Goal: Navigation & Orientation: Find specific page/section

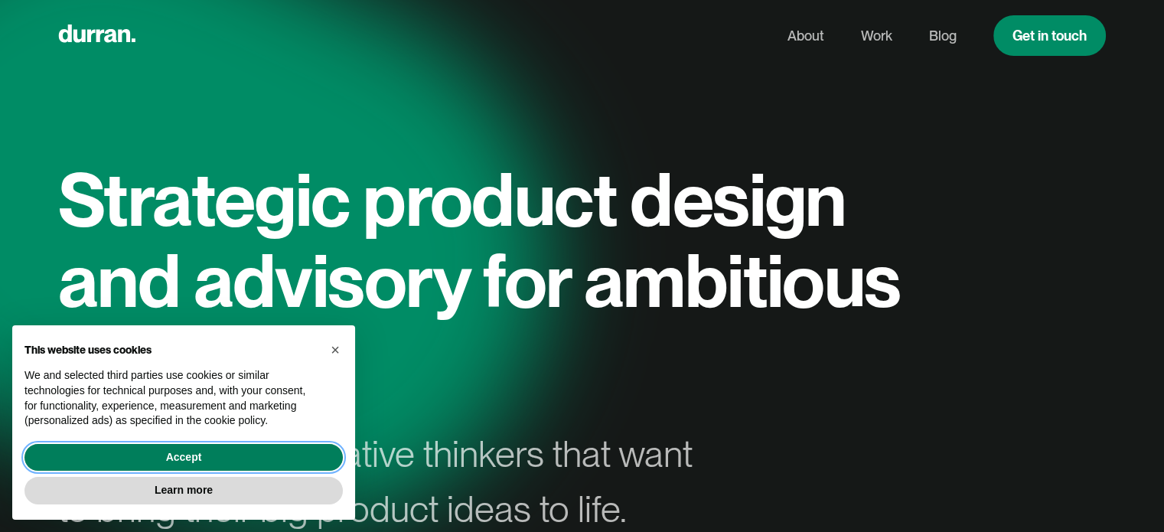
drag, startPoint x: 172, startPoint y: 450, endPoint x: 183, endPoint y: 443, distance: 12.7
click at [172, 449] on button "Accept" at bounding box center [183, 458] width 318 height 28
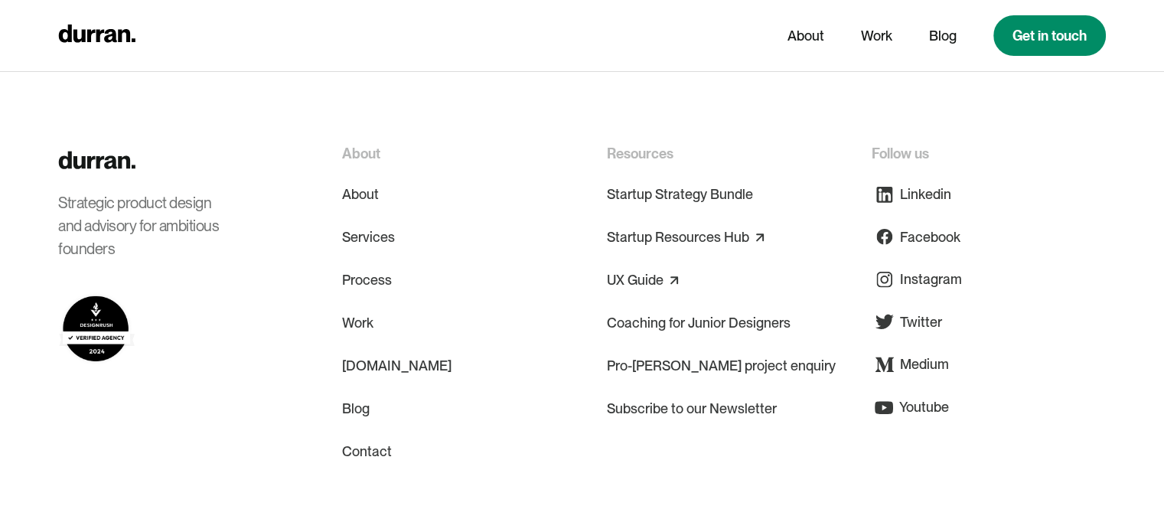
scroll to position [7534, 0]
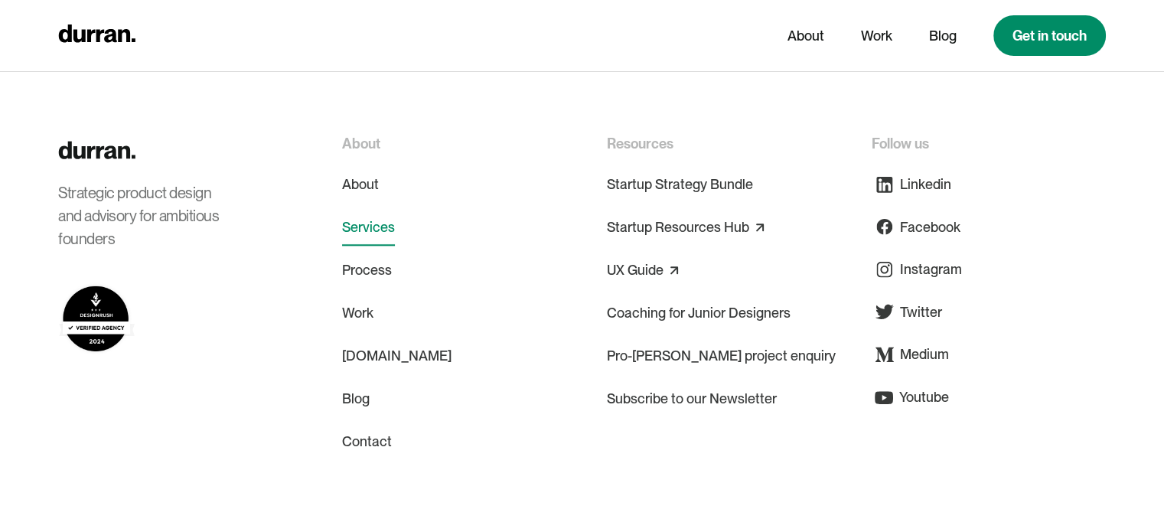
click at [374, 209] on link "Services" at bounding box center [368, 227] width 53 height 37
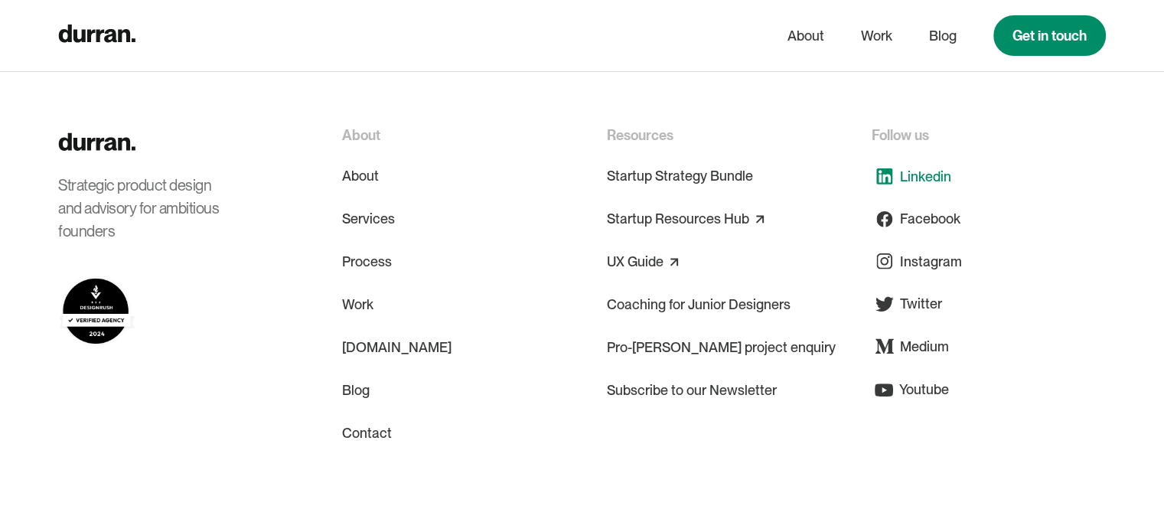
scroll to position [7958, 0]
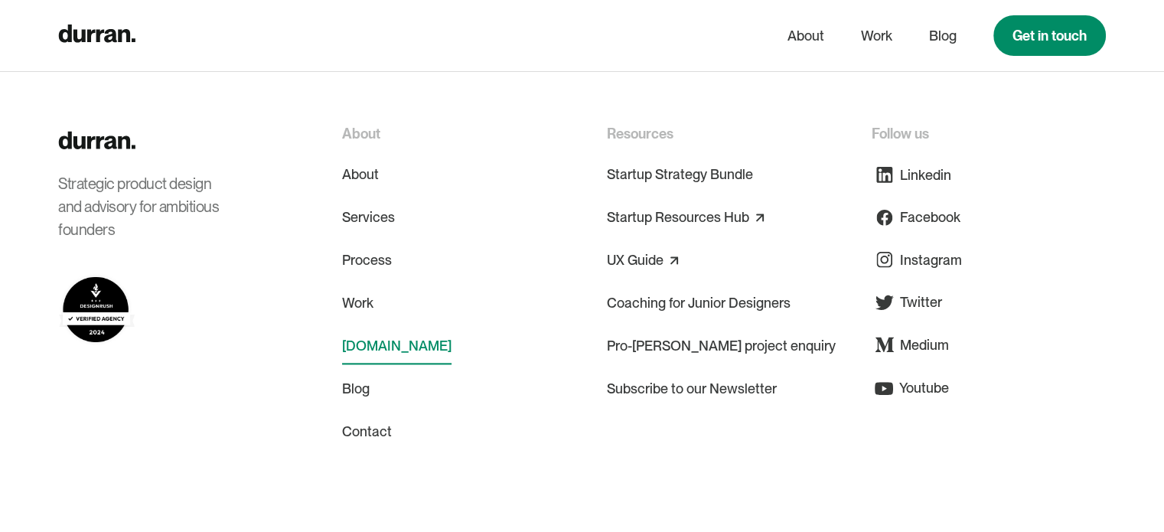
click at [383, 328] on link "[DOMAIN_NAME]" at bounding box center [396, 346] width 109 height 37
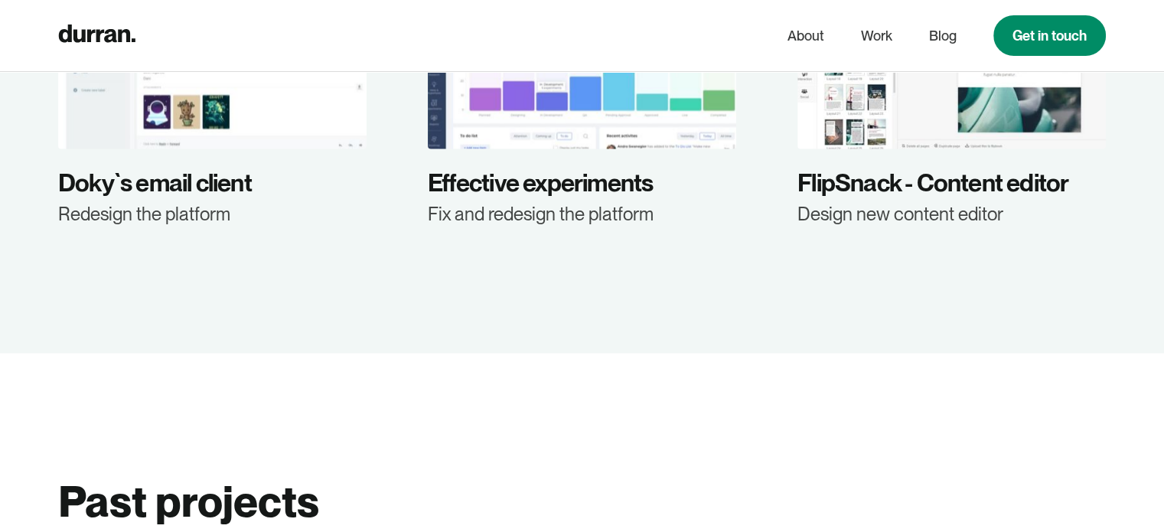
scroll to position [2525, 0]
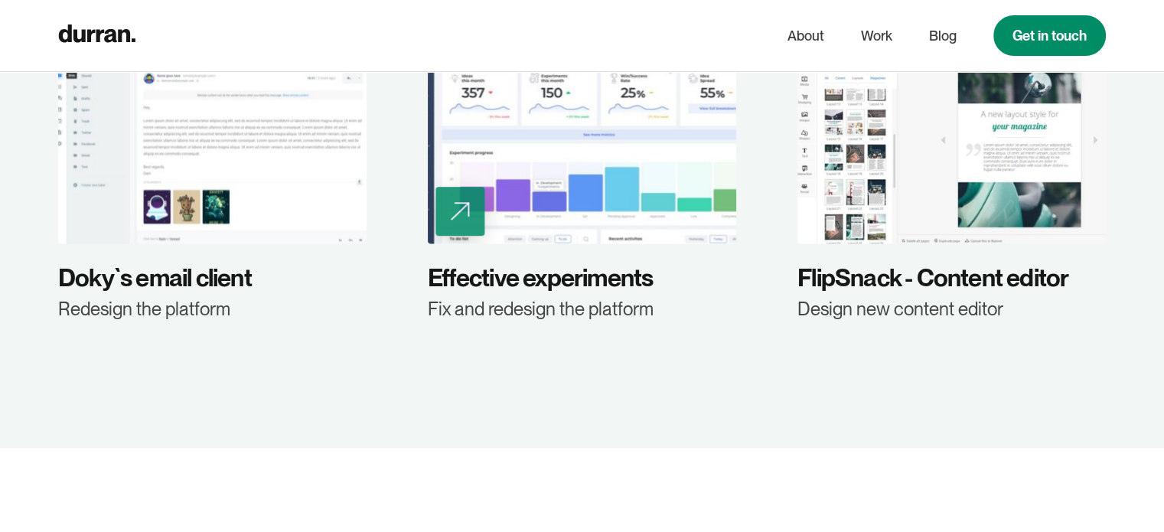
click at [561, 186] on div at bounding box center [582, 136] width 308 height 214
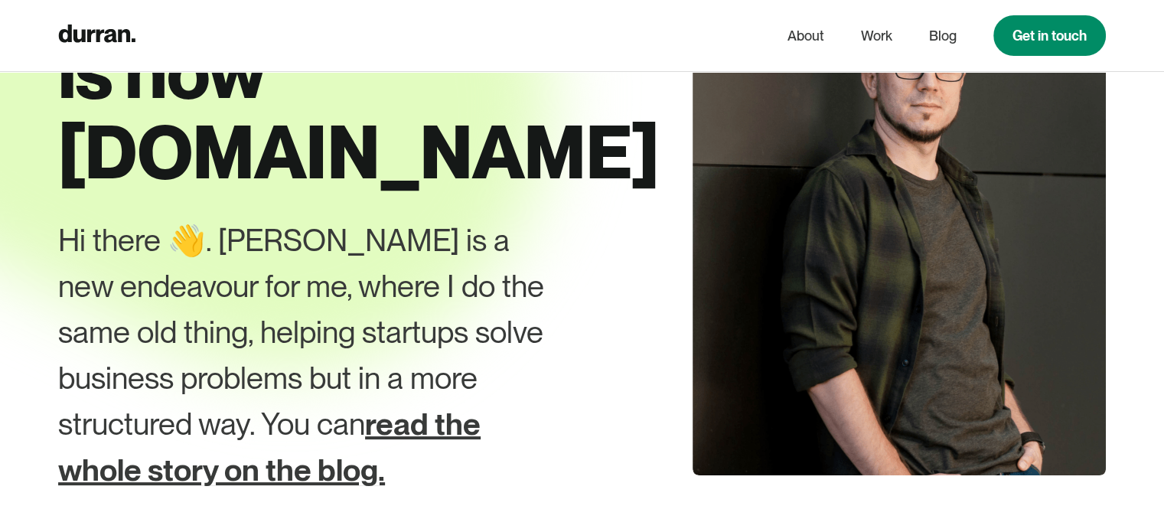
scroll to position [0, 0]
